Goal: Task Accomplishment & Management: Complete application form

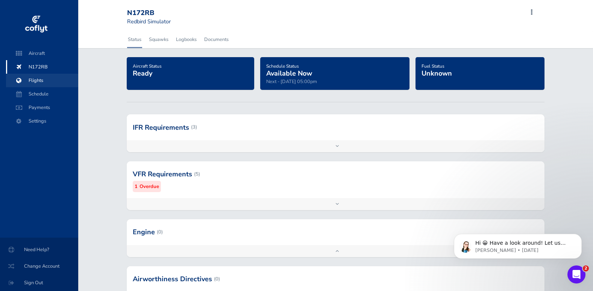
click at [32, 82] on span "Flights" at bounding box center [42, 81] width 57 height 14
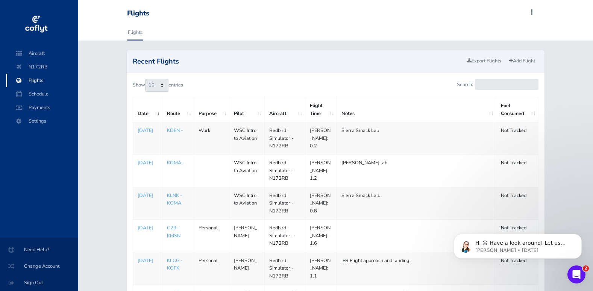
click at [156, 130] on p "[DATE]" at bounding box center [148, 131] width 20 height 8
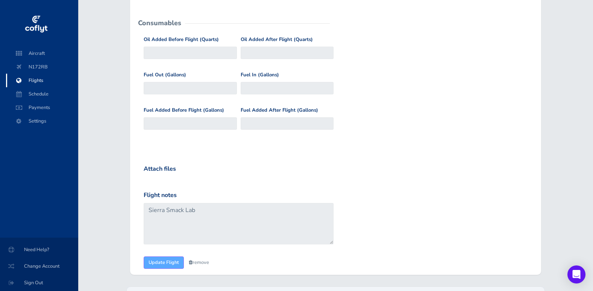
scroll to position [301, 0]
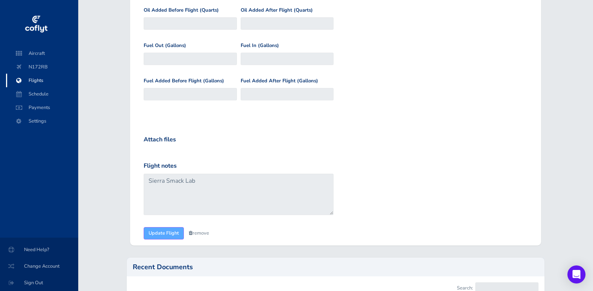
click at [203, 233] on link "remove" at bounding box center [199, 233] width 20 height 7
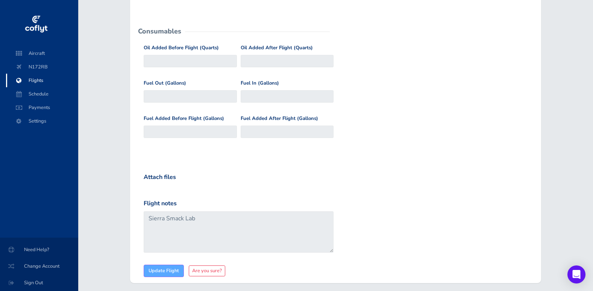
scroll to position [395, 0]
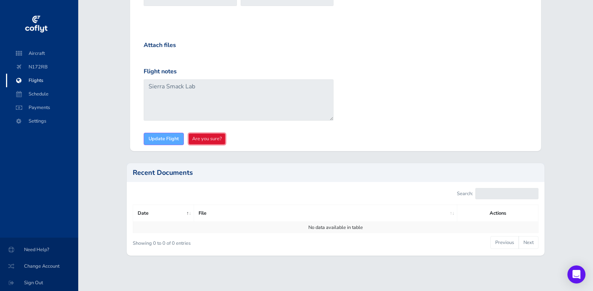
click at [215, 142] on link "Are you sure?" at bounding box center [207, 138] width 36 height 11
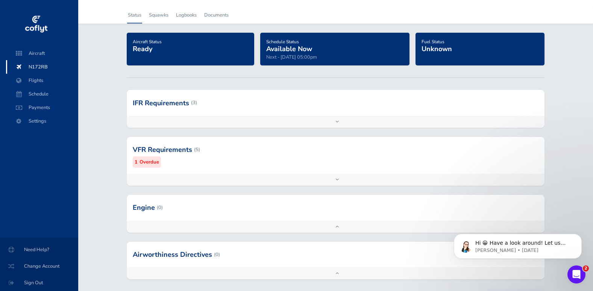
scroll to position [38, 0]
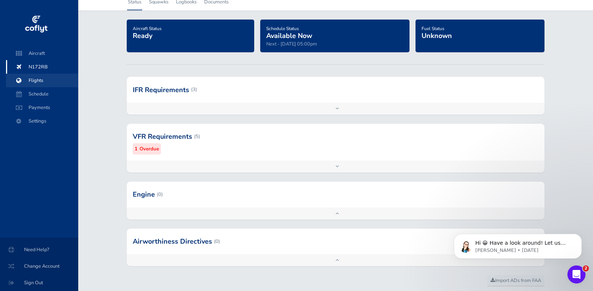
click at [40, 78] on span "Flights" at bounding box center [42, 81] width 57 height 14
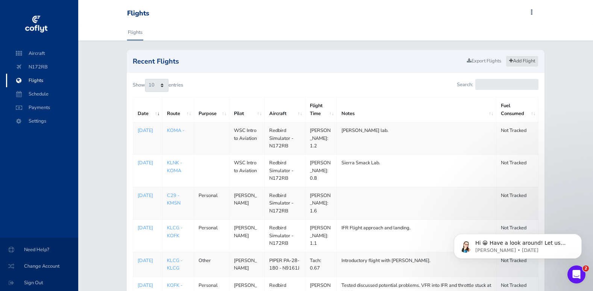
click at [518, 61] on link "Add Flight" at bounding box center [522, 61] width 33 height 11
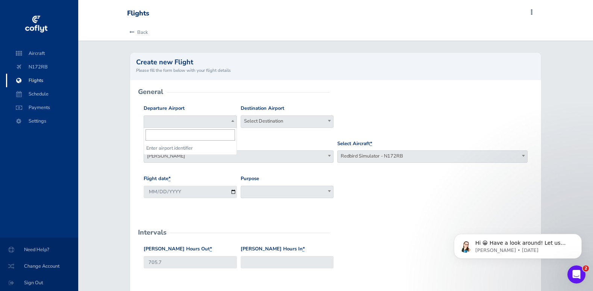
click at [202, 118] on span at bounding box center [190, 121] width 93 height 12
type input "kden"
select select "KDEN"
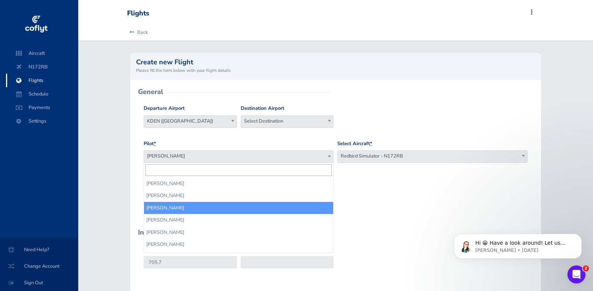
click at [294, 152] on span "[PERSON_NAME]" at bounding box center [238, 156] width 189 height 11
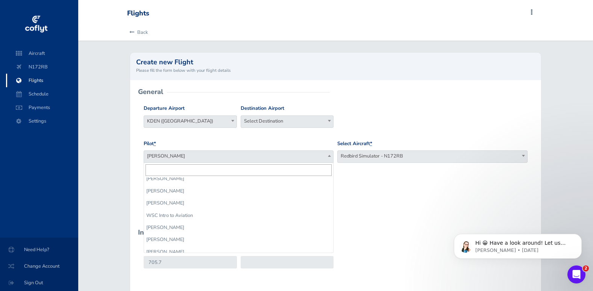
scroll to position [345, 0]
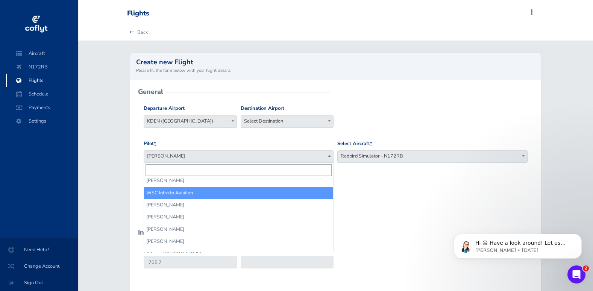
select select "14236"
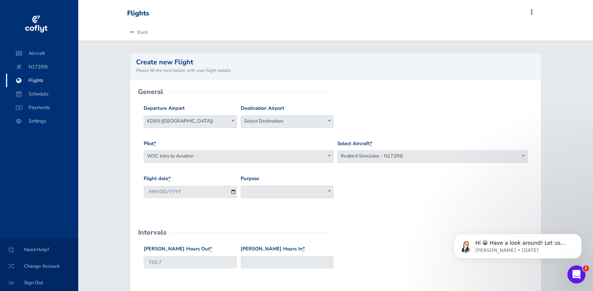
click at [296, 190] on span at bounding box center [287, 192] width 93 height 12
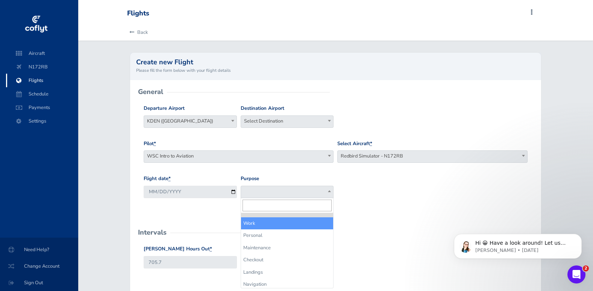
select select "Work"
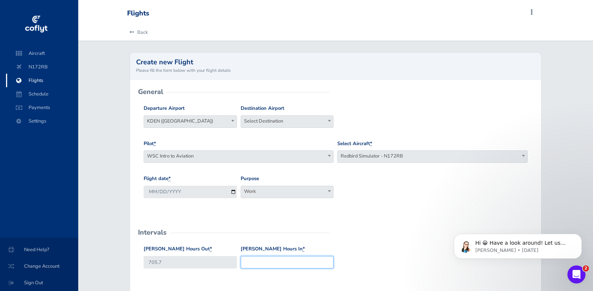
click at [272, 264] on input "Hobbs Hours In *" at bounding box center [287, 262] width 93 height 12
type input "706.7"
click at [433, 267] on div "Hobbs Hours Out * 705.7 Hobbs Hours In * 706.7" at bounding box center [336, 262] width 388 height 35
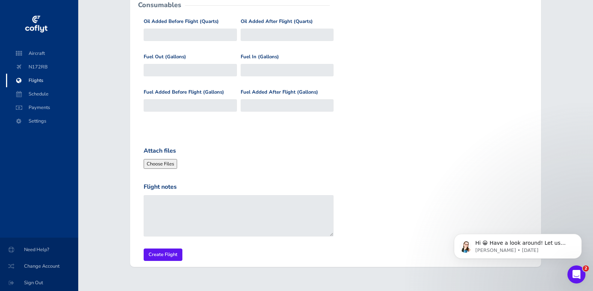
scroll to position [301, 0]
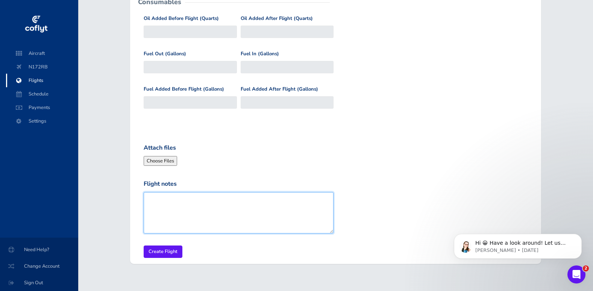
click at [253, 209] on textarea "Flight notes" at bounding box center [239, 212] width 190 height 41
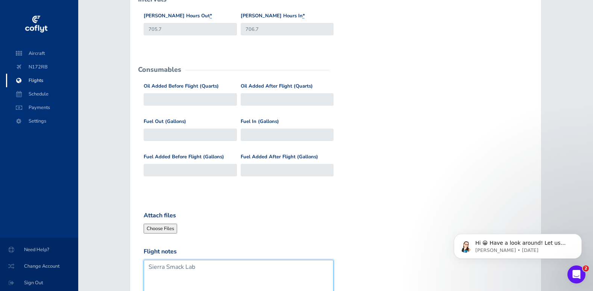
scroll to position [312, 0]
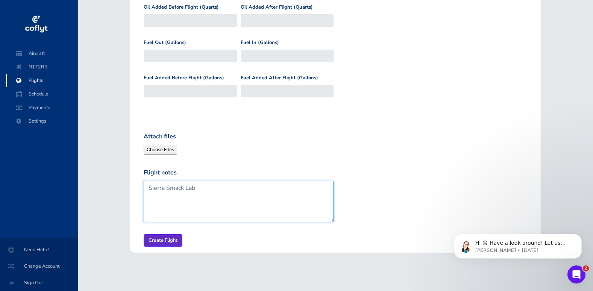
type textarea "Sierra Smack Lab"
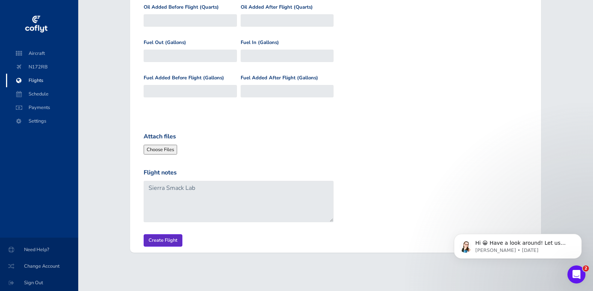
click at [158, 238] on input "Create Flight" at bounding box center [163, 240] width 39 height 12
